Goal: Navigation & Orientation: Find specific page/section

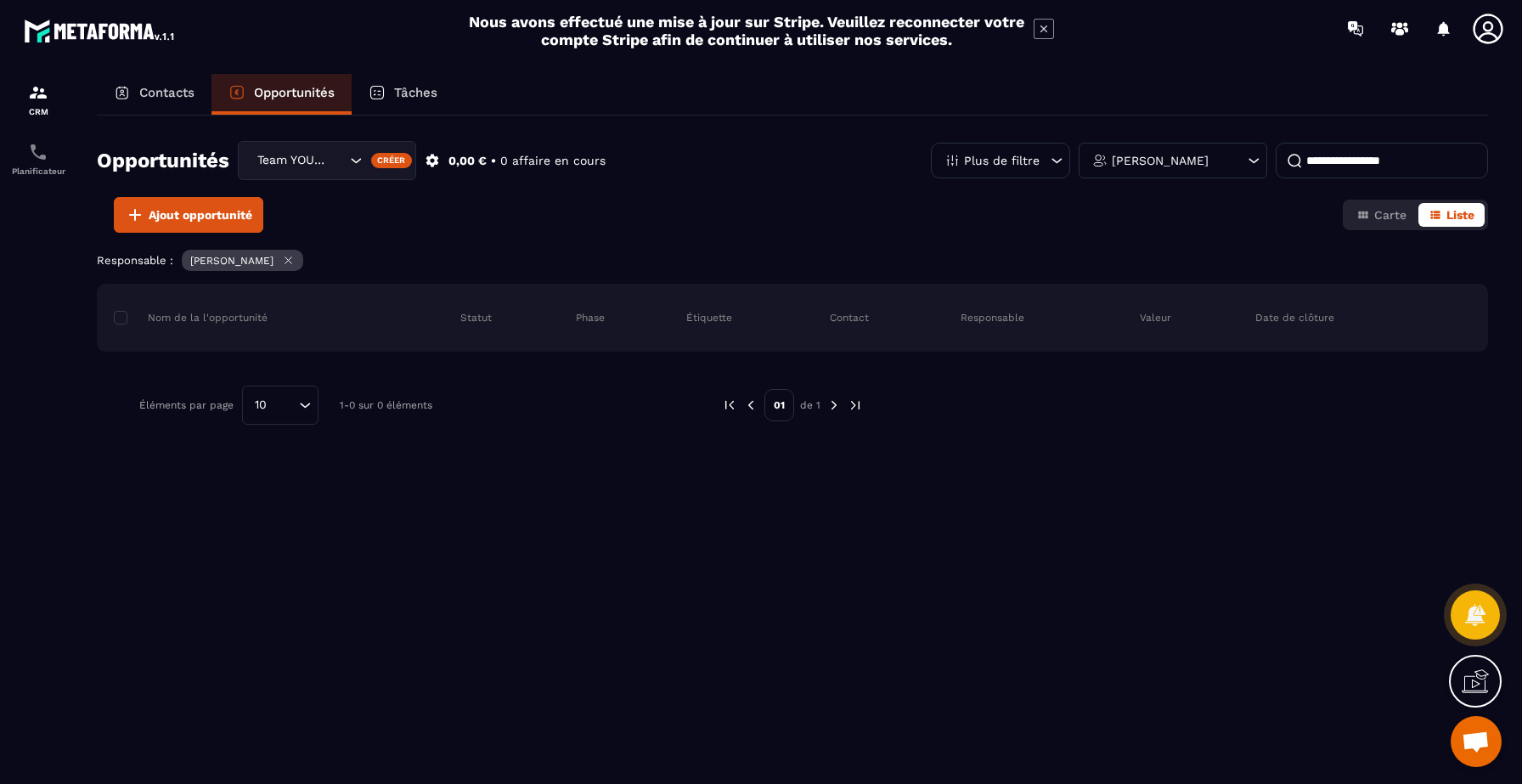
click at [273, 99] on p "Opportunités" at bounding box center [295, 93] width 81 height 15
click at [165, 84] on div "Contacts" at bounding box center [154, 94] width 114 height 40
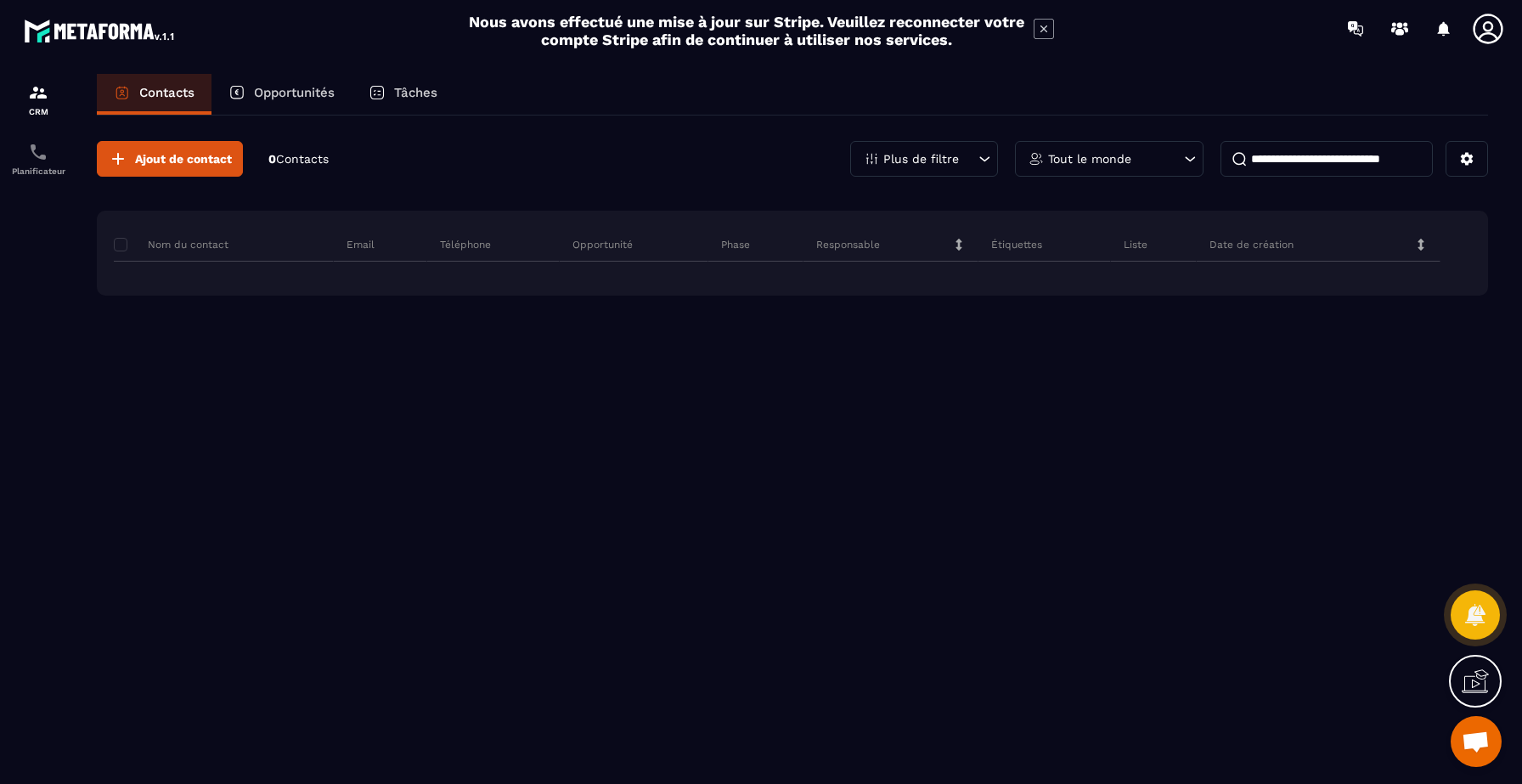
click at [341, 93] on div "Opportunités" at bounding box center [281, 94] width 140 height 40
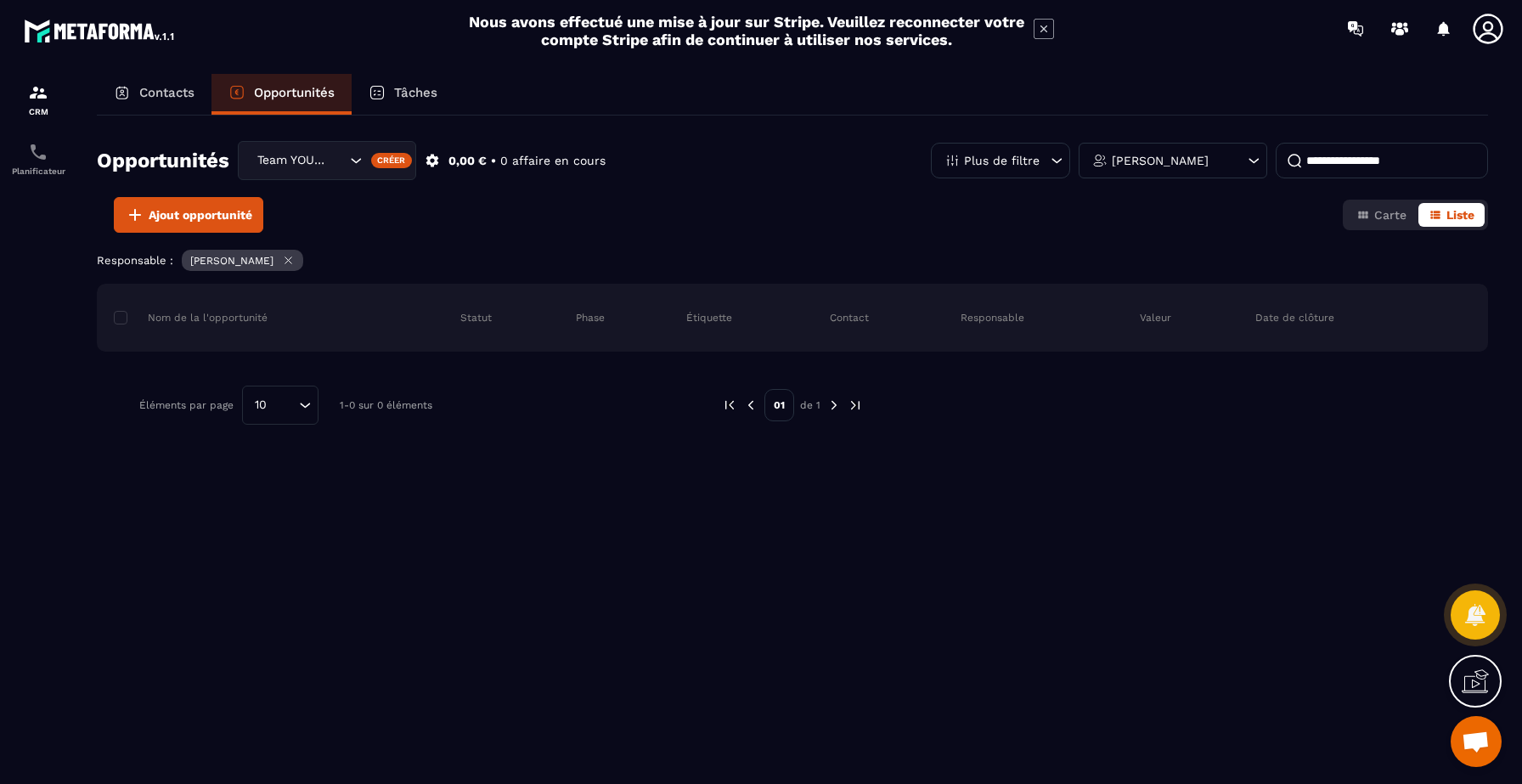
click at [1141, 151] on div "[PERSON_NAME]" at bounding box center [1173, 160] width 189 height 36
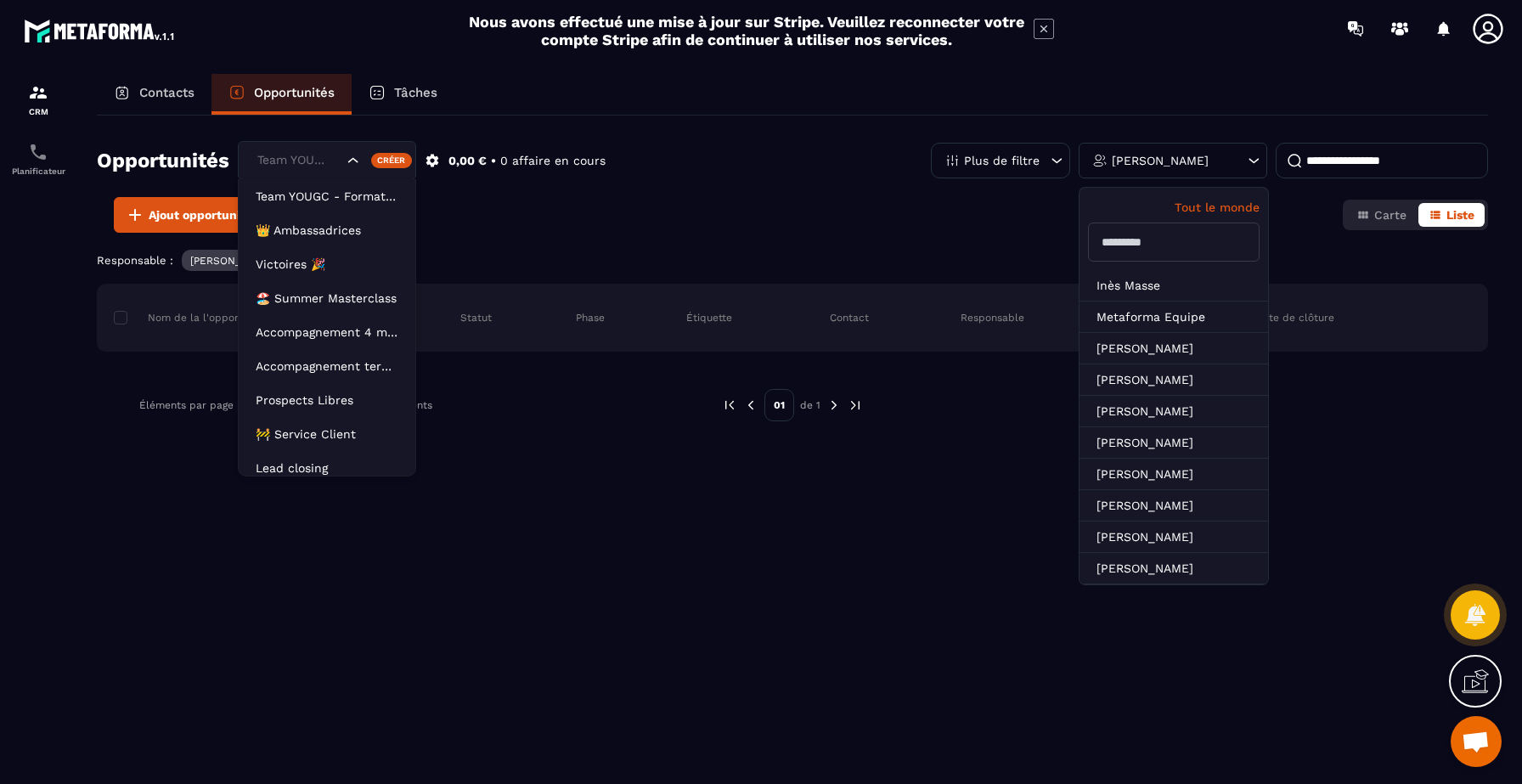
click at [353, 143] on div "Team YOUGC - Formations" at bounding box center [327, 160] width 178 height 39
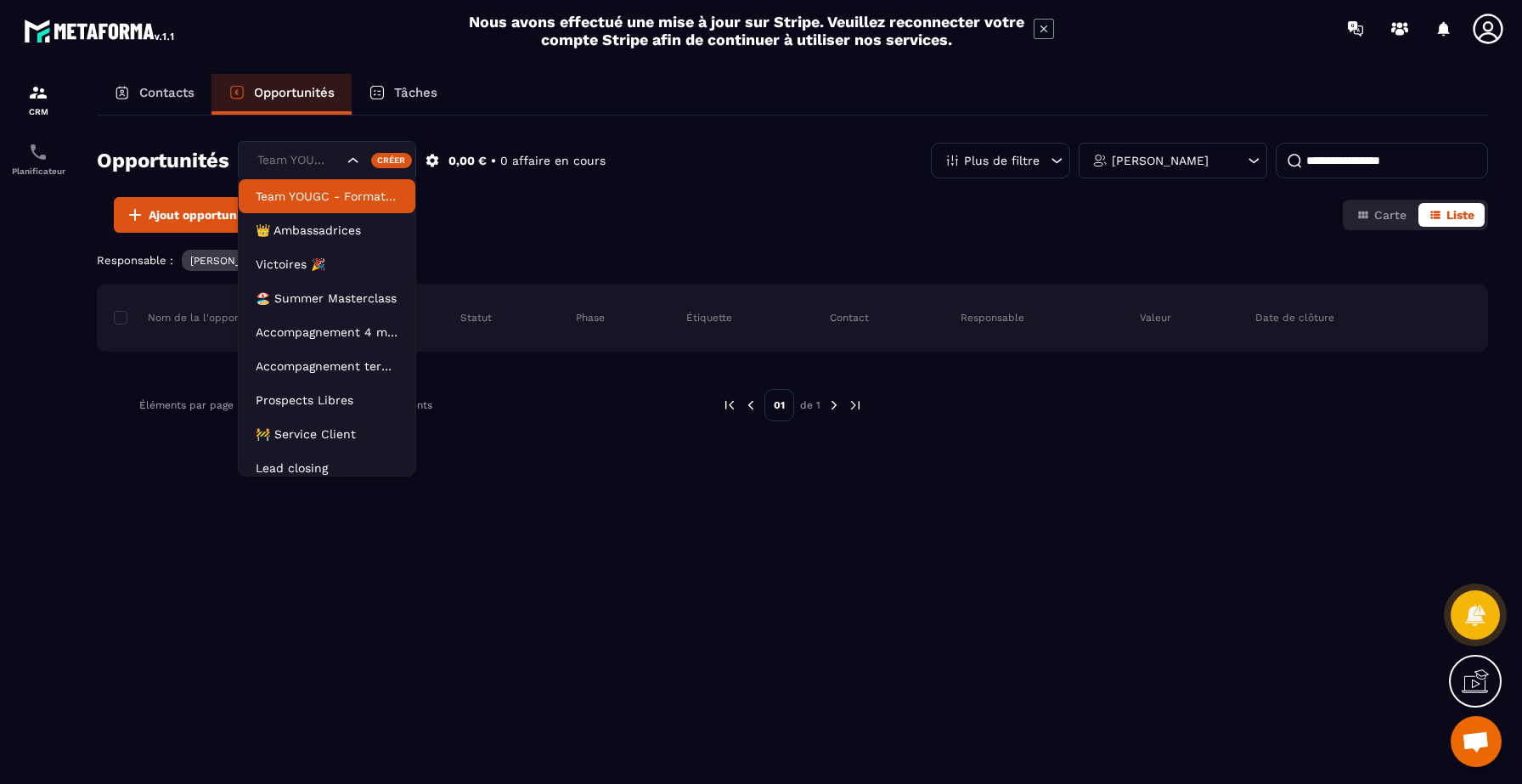
click at [356, 195] on p "Team YOUGC - Formations" at bounding box center [327, 196] width 143 height 17
click at [354, 166] on icon "Search for option" at bounding box center [354, 160] width 17 height 17
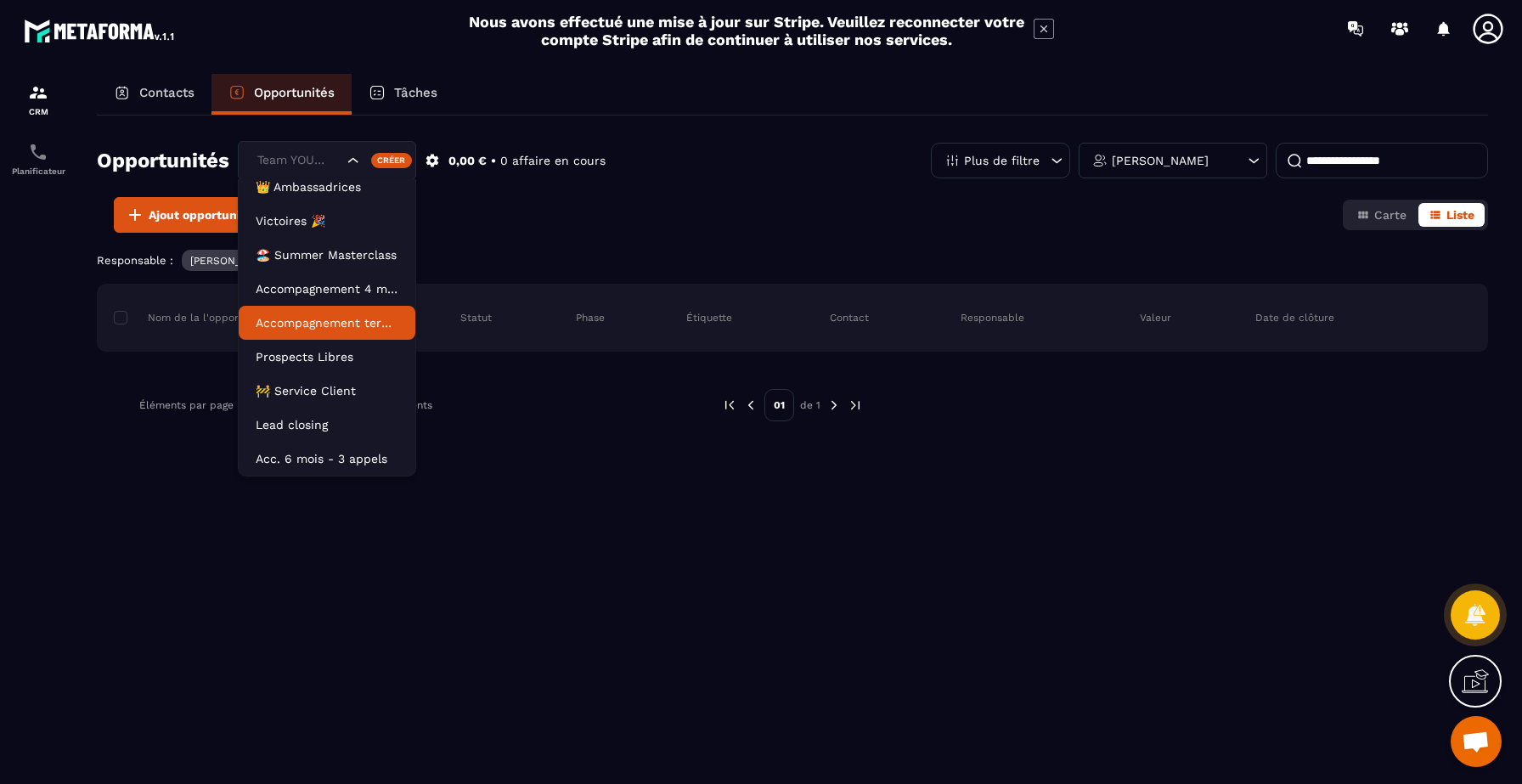
scroll to position [43, 0]
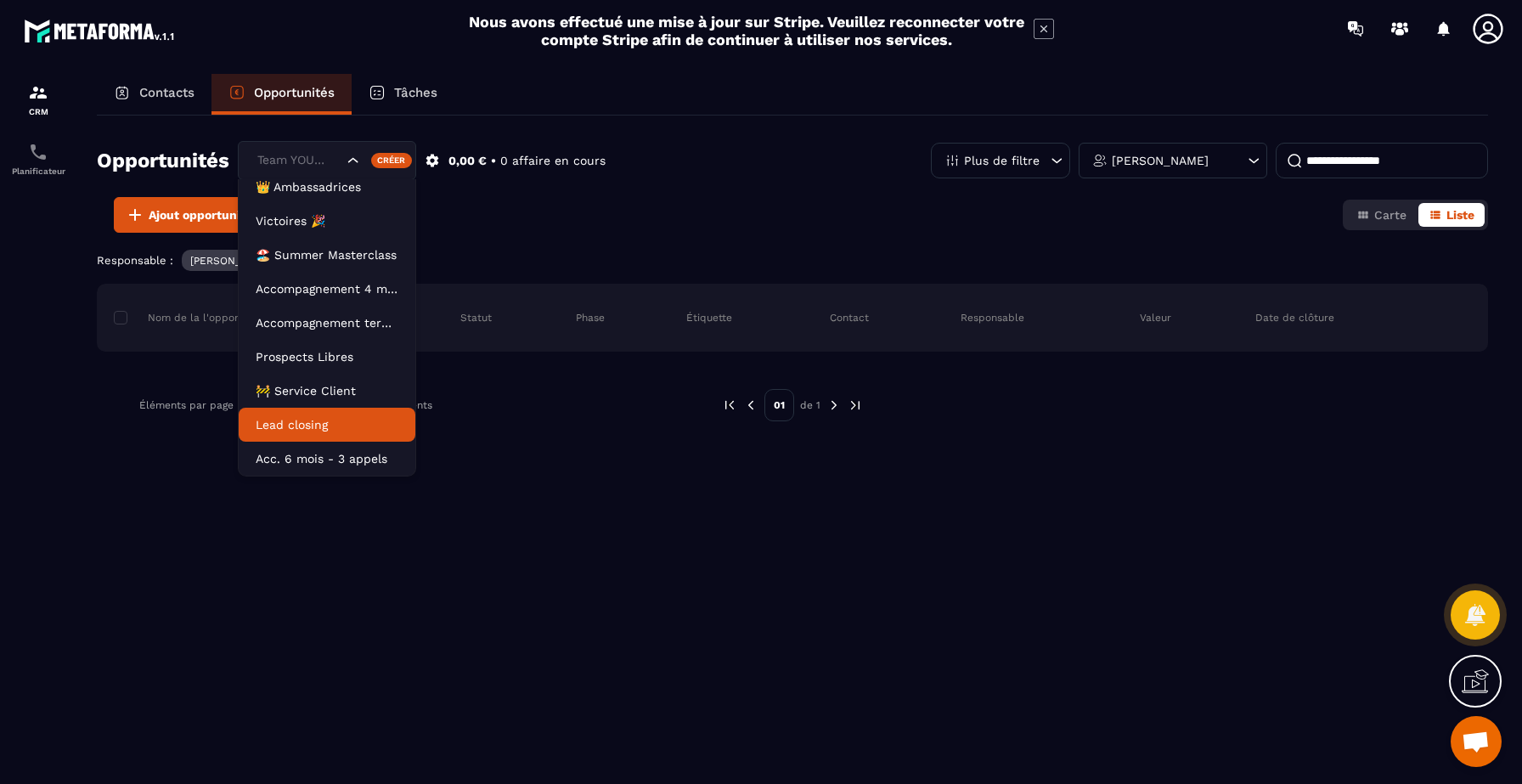
click at [345, 435] on li "Lead closing" at bounding box center [327, 425] width 176 height 34
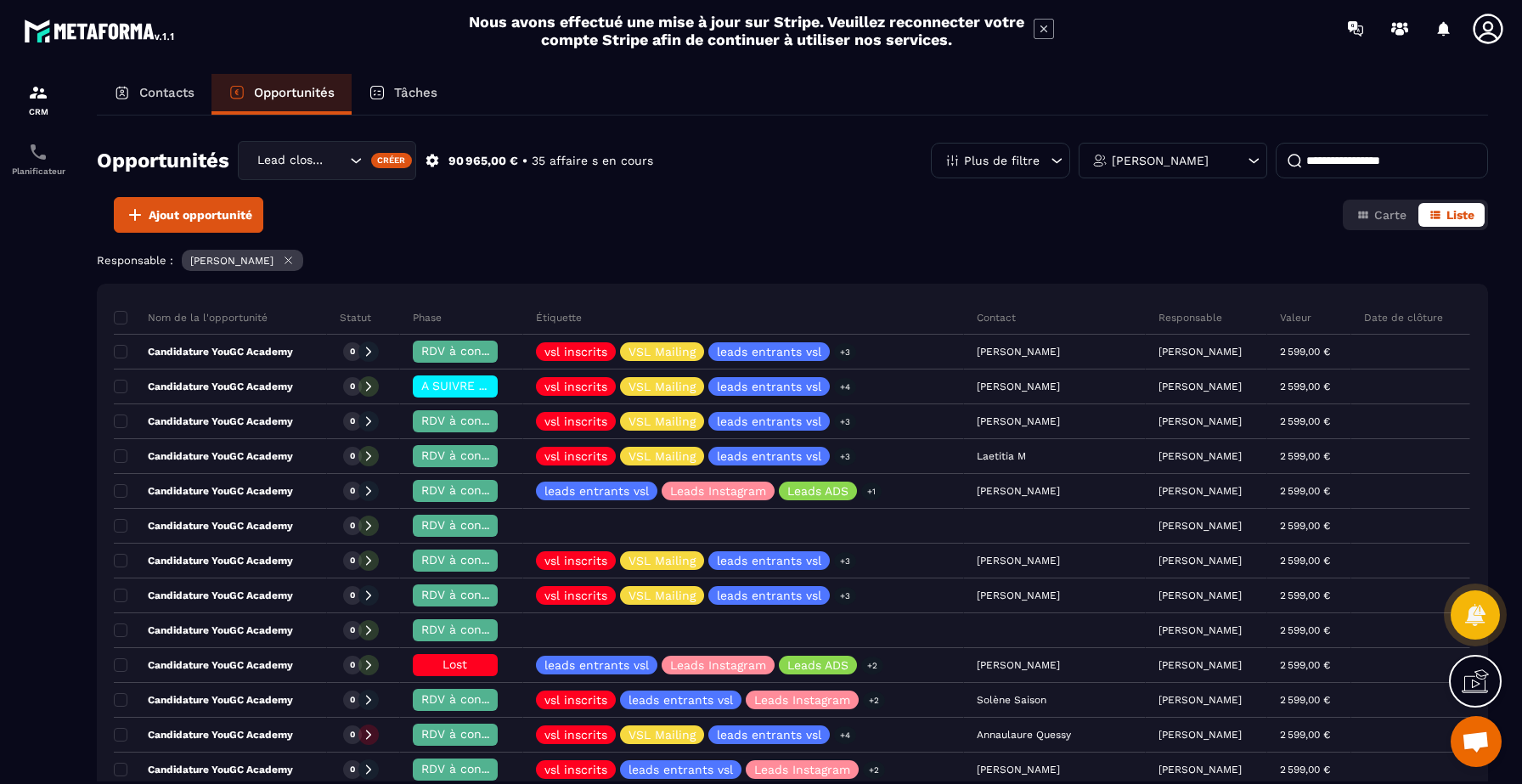
click at [780, 230] on div "Ajout opportunité Carte Liste" at bounding box center [792, 215] width 1392 height 36
